Goal: Task Accomplishment & Management: Use online tool/utility

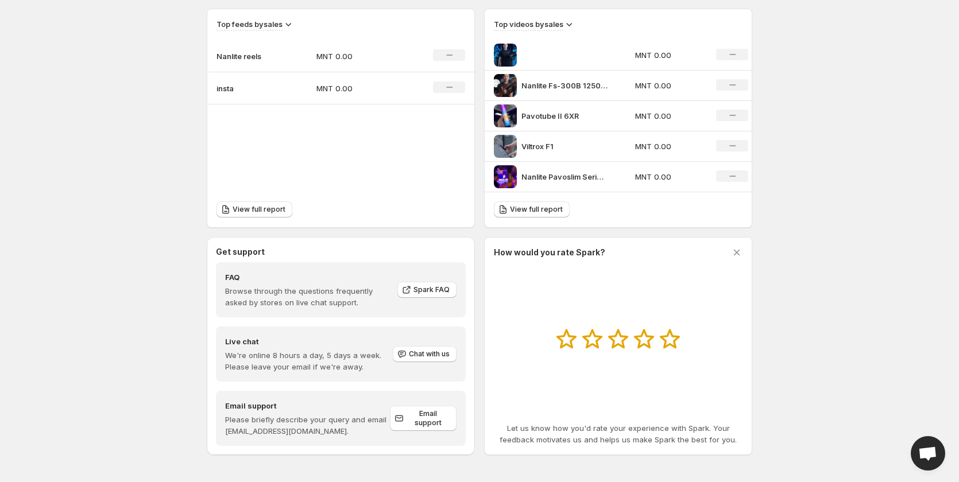
scroll to position [397, 0]
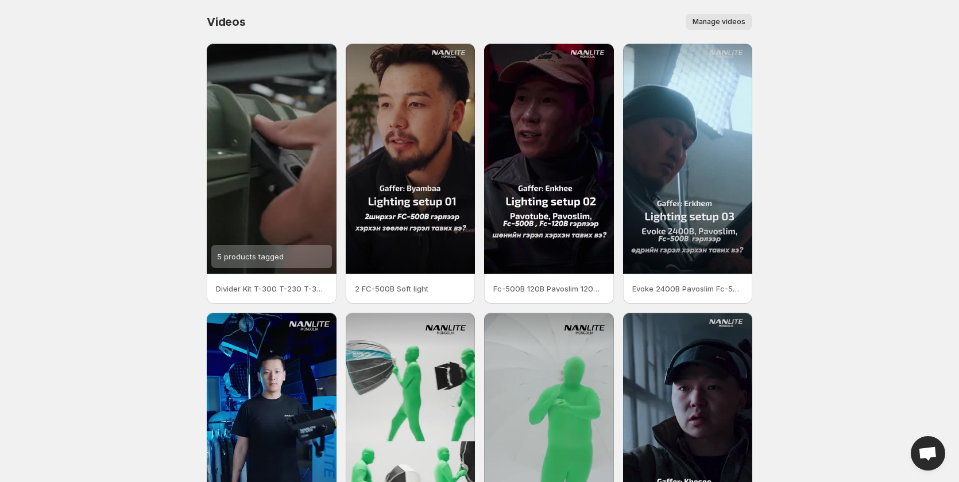
click at [726, 23] on span "Manage videos" at bounding box center [718, 21] width 53 height 9
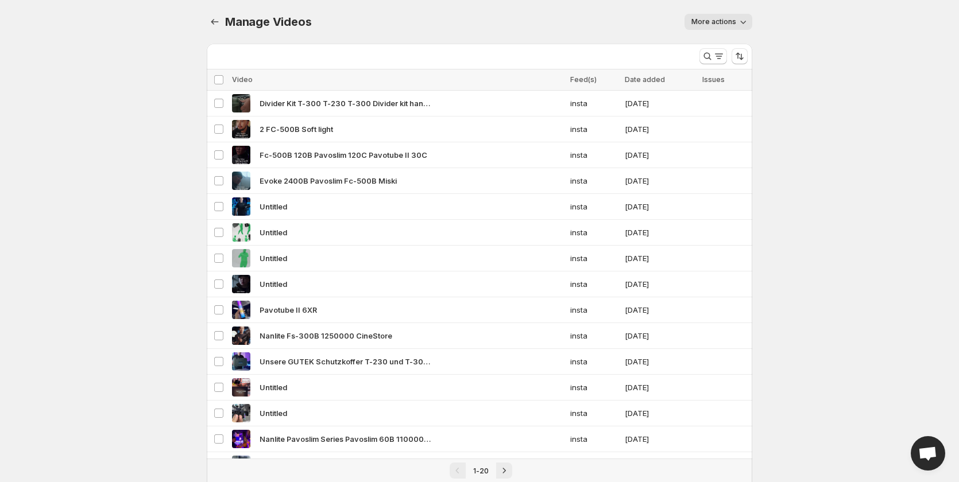
click at [726, 23] on span "More actions" at bounding box center [713, 21] width 45 height 9
click at [805, 190] on body "Home Feeds Videos Subscription Settings Manage Videos. This page is ready Manag…" at bounding box center [479, 241] width 959 height 482
click at [214, 24] on icon "Manage Videos" at bounding box center [214, 21] width 11 height 11
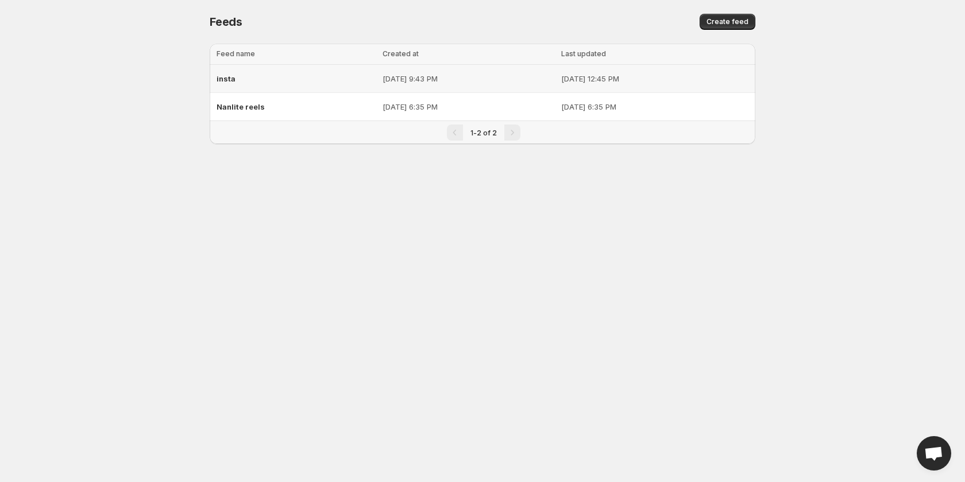
click at [233, 76] on span "insta" at bounding box center [225, 78] width 19 height 9
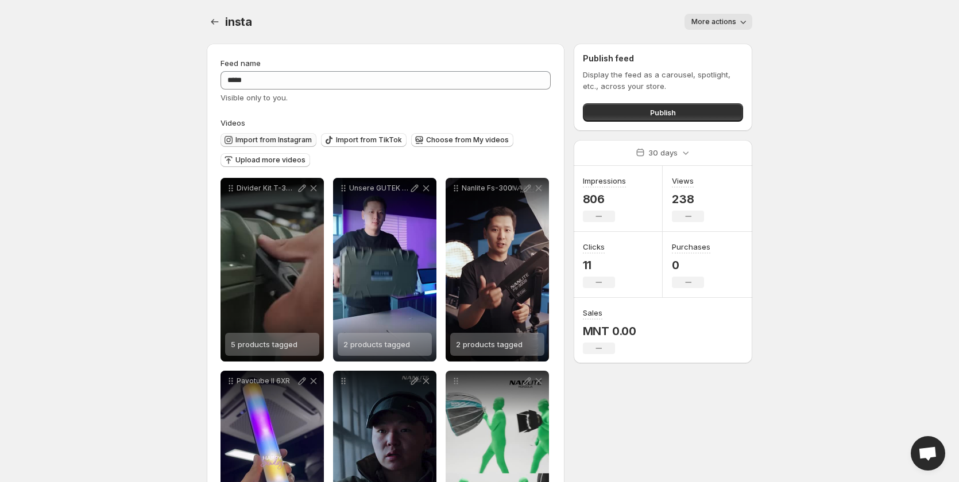
click at [278, 142] on span "Import from Instagram" at bounding box center [273, 140] width 76 height 9
click at [293, 144] on span "Import from Instagram" at bounding box center [273, 140] width 76 height 9
